Goal: Information Seeking & Learning: Check status

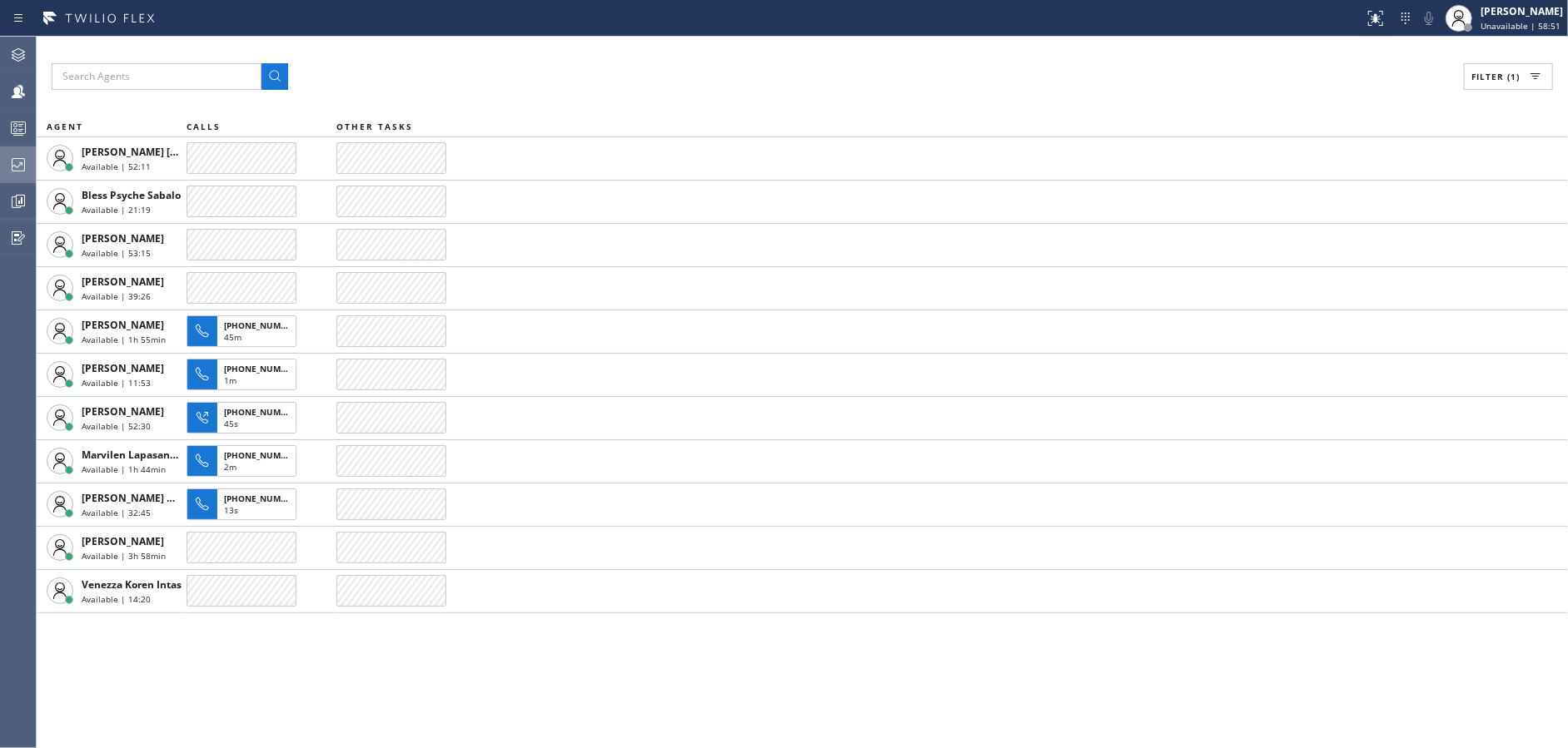
click at [2, 169] on div at bounding box center [18, 164] width 36 height 20
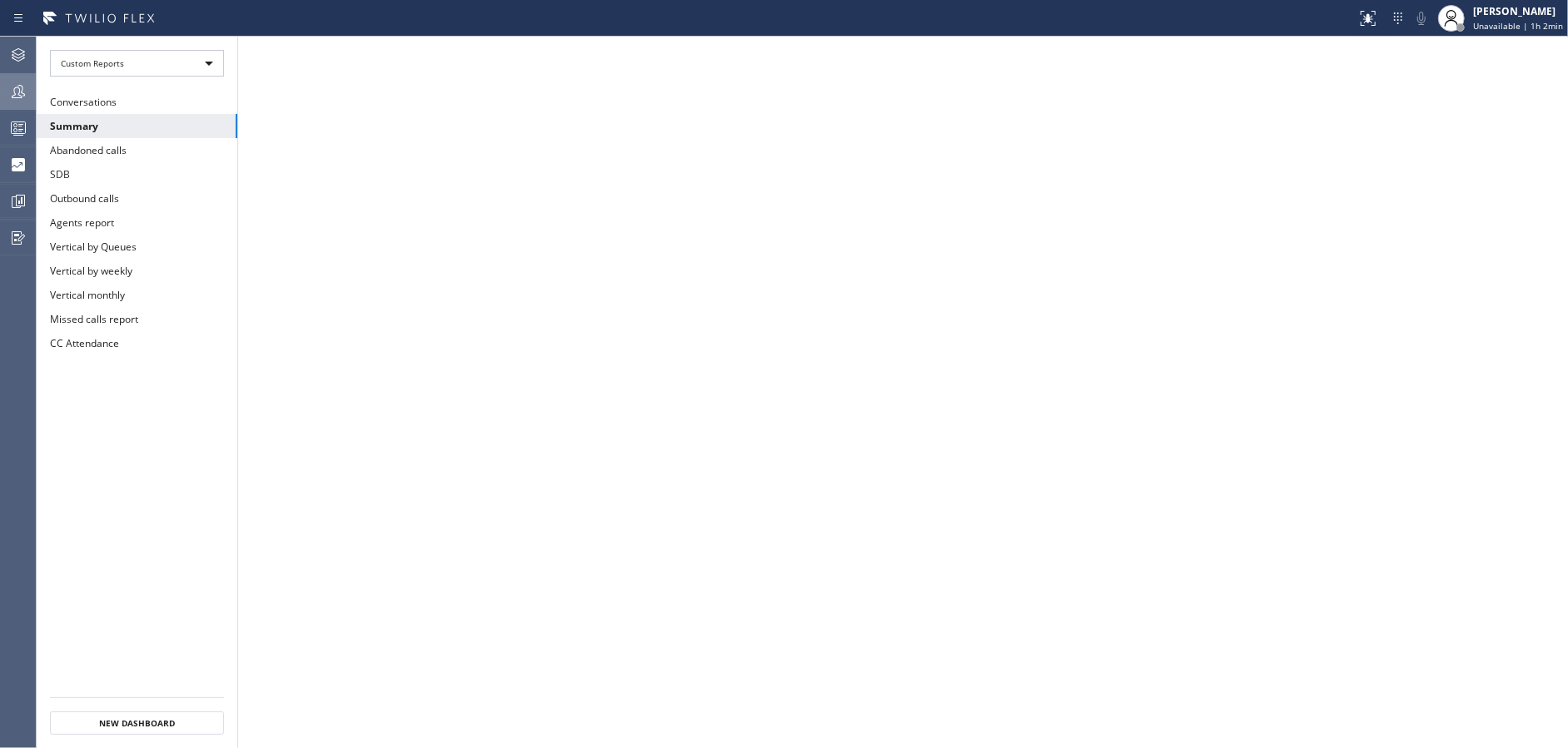
click at [7, 96] on div at bounding box center [18, 91] width 36 height 20
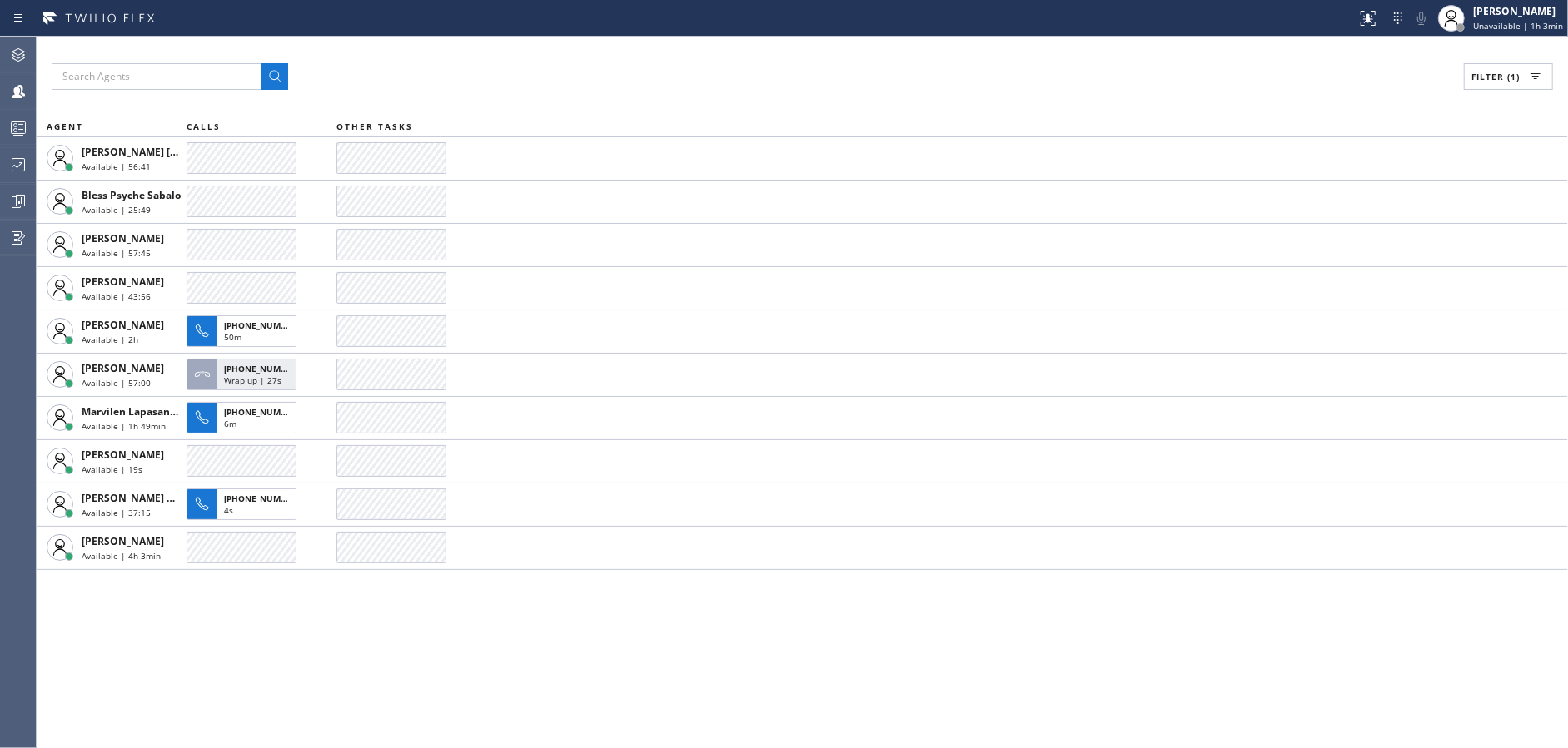
click at [518, 92] on div "Filter (1) AGENT CALLS OTHER TASKS [PERSON_NAME] [PERSON_NAME] Available | 56:4…" at bounding box center [801, 392] width 1531 height 712
click at [0, 118] on div at bounding box center [18, 128] width 36 height 20
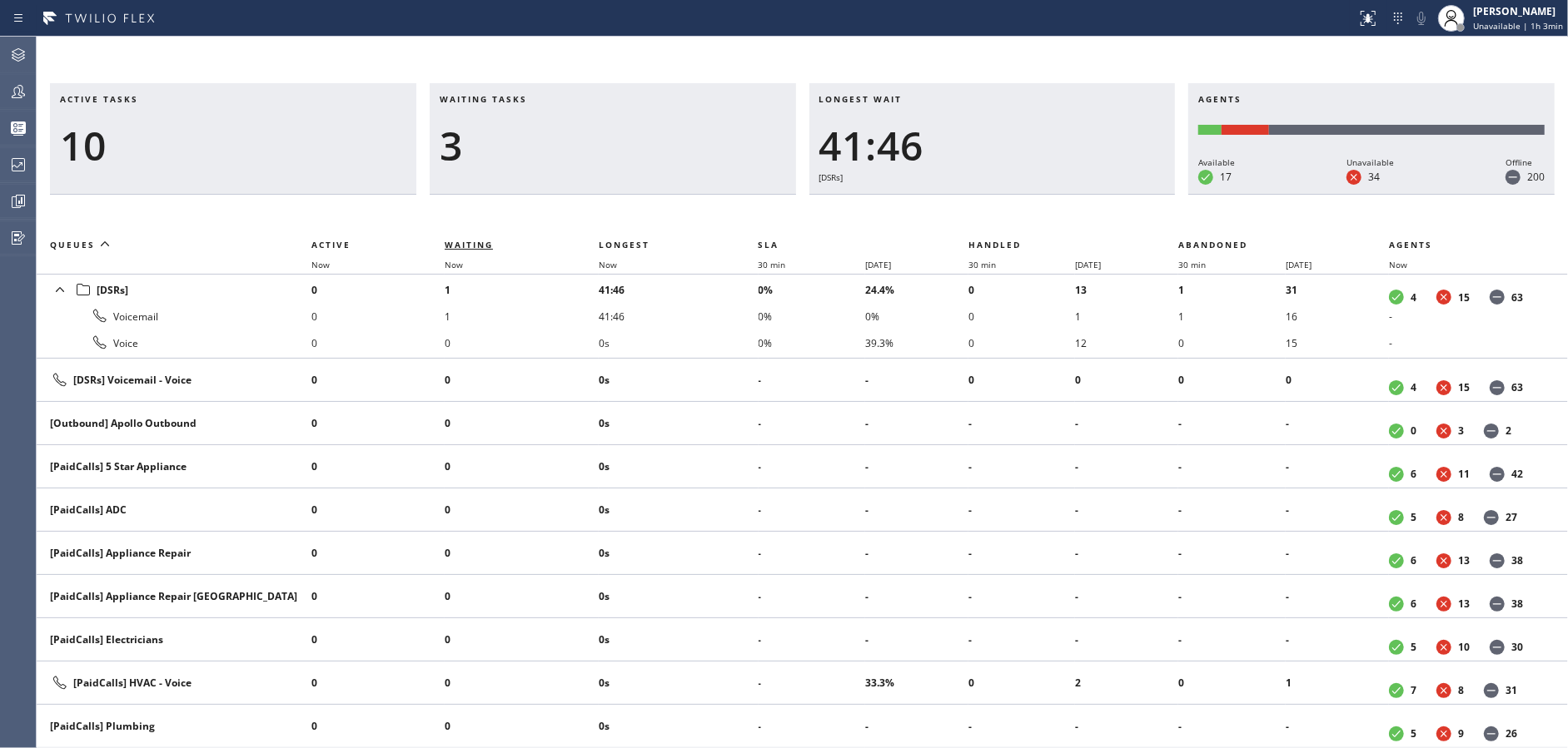
click at [489, 244] on span "Waiting" at bounding box center [468, 245] width 48 height 12
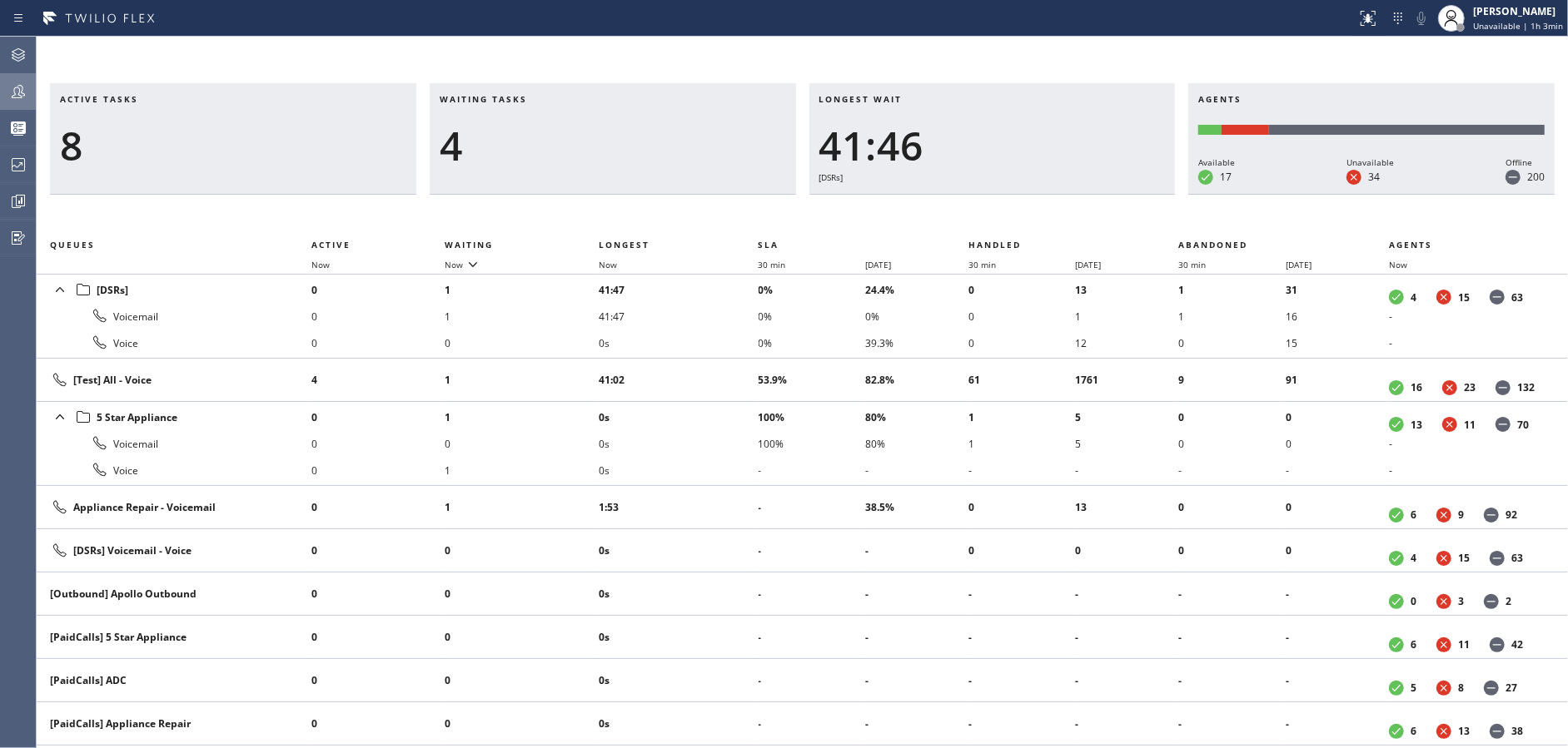
click at [15, 97] on icon at bounding box center [19, 92] width 14 height 14
